Goal: Find specific page/section: Find specific page/section

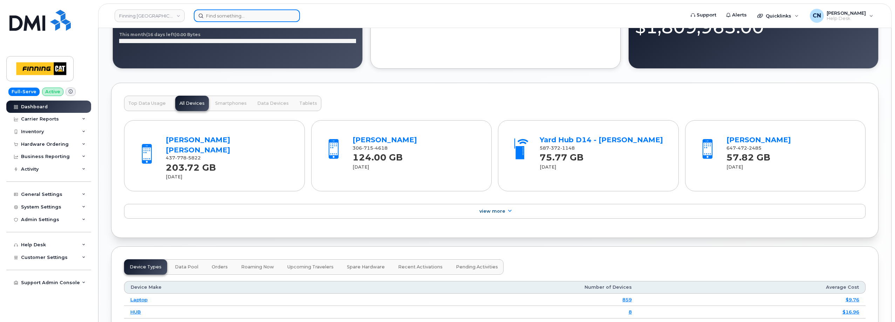
click at [213, 13] on input at bounding box center [247, 15] width 106 height 13
paste input "2503009971"
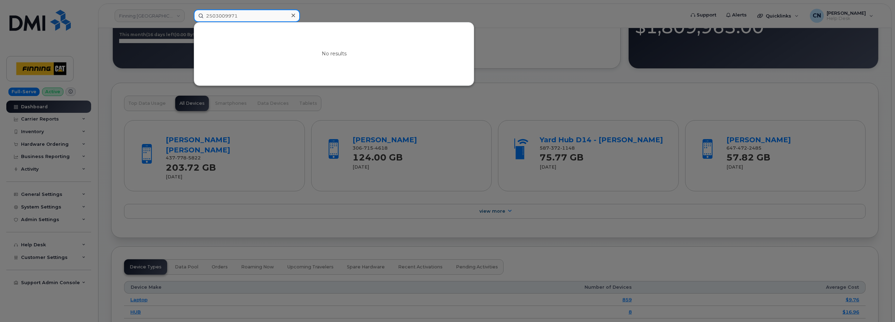
drag, startPoint x: 248, startPoint y: 15, endPoint x: 180, endPoint y: 13, distance: 67.7
click at [188, 13] on div "2503009971 No results" at bounding box center [437, 15] width 498 height 13
paste input "8012170"
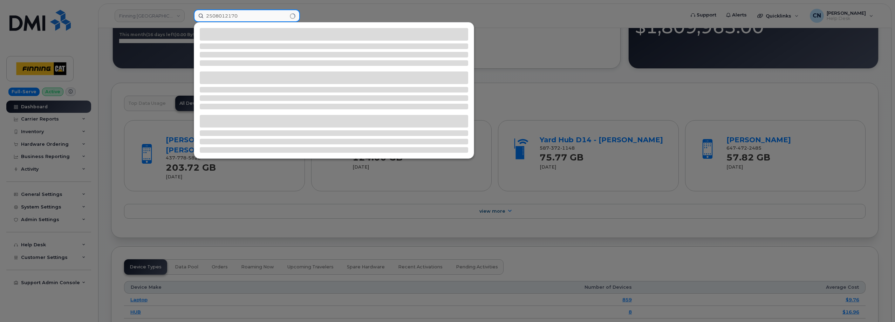
type input "2508012170"
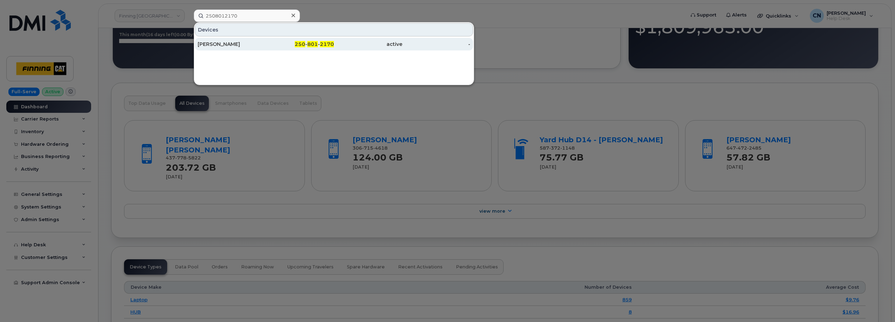
click at [213, 45] on div "[PERSON_NAME]" at bounding box center [232, 44] width 68 height 7
